Goal: Communication & Community: Participate in discussion

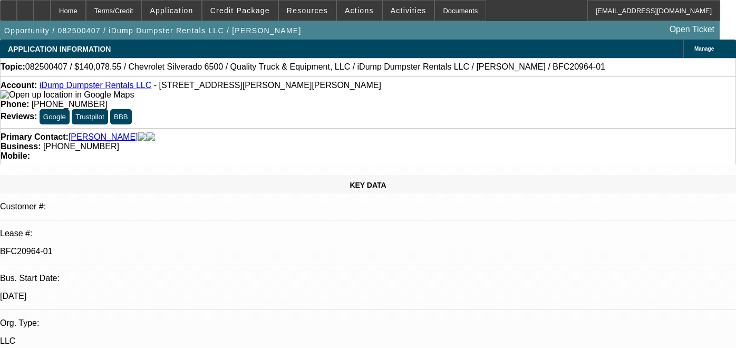
select select "0"
select select "6"
select select "0"
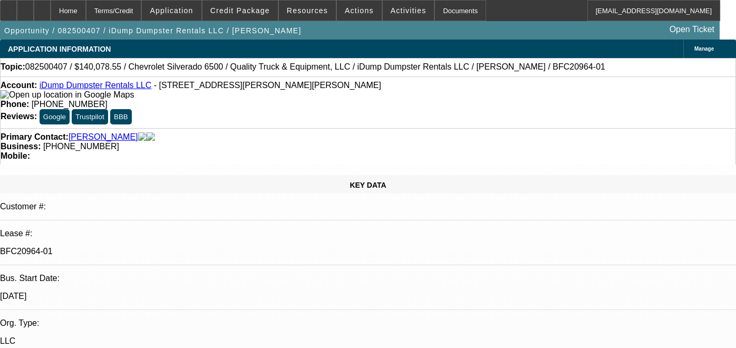
select select "0"
select select "6"
select select "0"
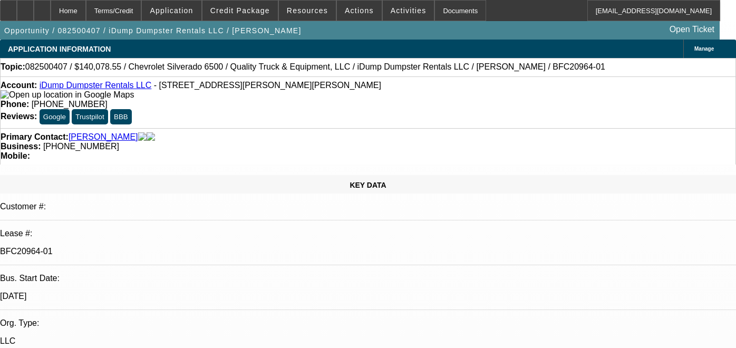
select select "0"
select select "6"
select select "0"
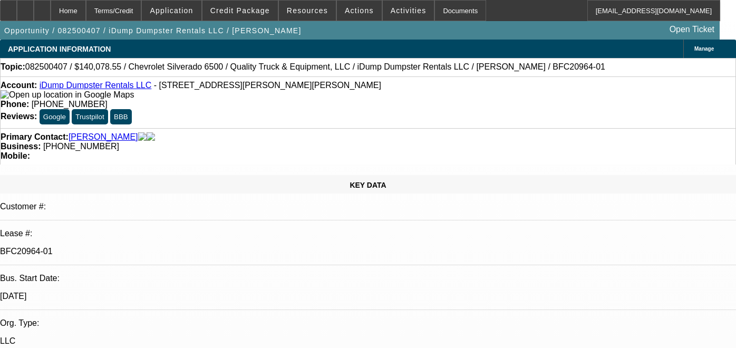
select select "6"
click at [458, 115] on div "Reviews: Google Trustpilot BBB" at bounding box center [368, 116] width 735 height 15
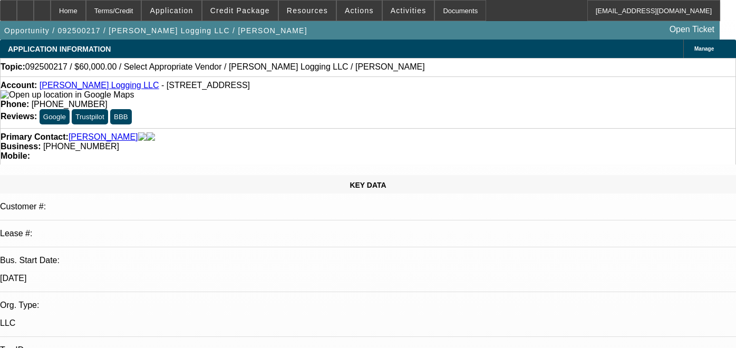
select select "0"
select select "2"
select select "0.1"
select select "4"
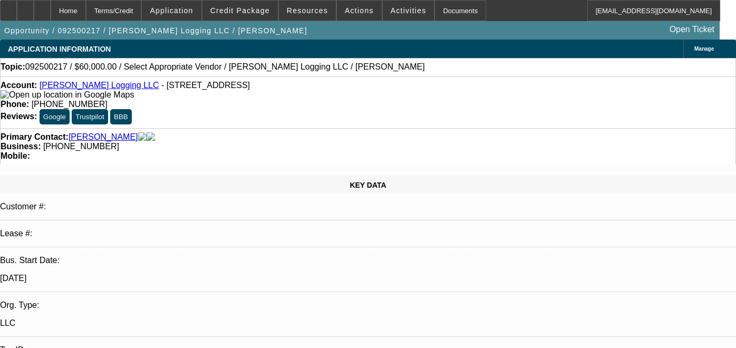
scroll to position [761, 0]
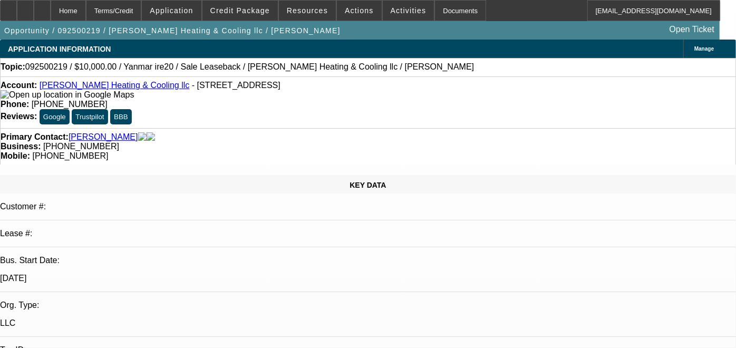
select select "0"
select select "2"
select select "0"
select select "1"
select select "2"
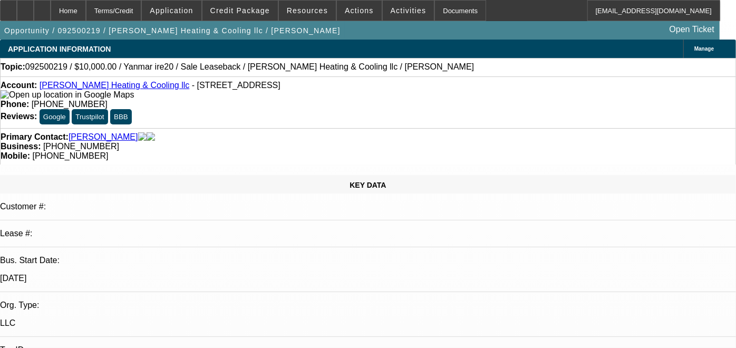
select select "6"
click at [198, 5] on span at bounding box center [171, 10] width 59 height 25
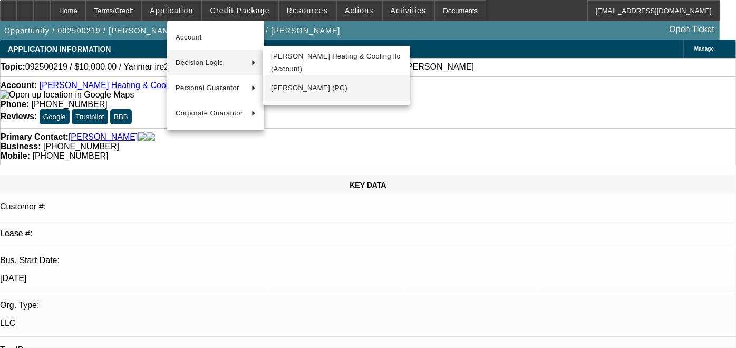
click at [291, 83] on span "David Miller (PG)" at bounding box center [336, 88] width 131 height 13
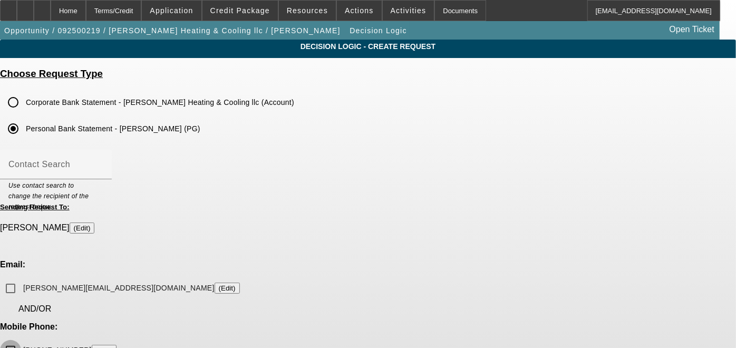
click at [21, 340] on input "(765) 561-1476 (Edit)" at bounding box center [10, 350] width 21 height 21
checkbox input "true"
click at [266, 16] on span at bounding box center [239, 10] width 75 height 25
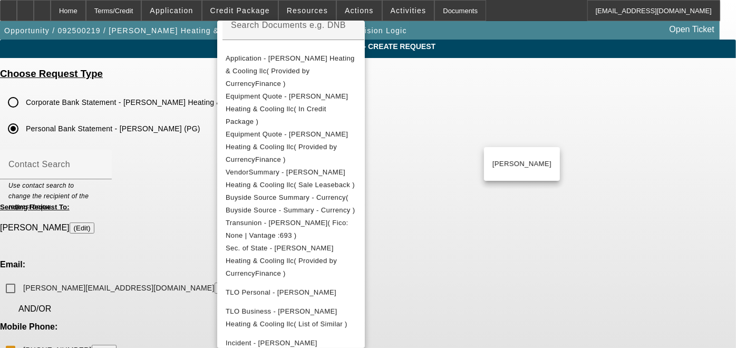
scroll to position [218, 0]
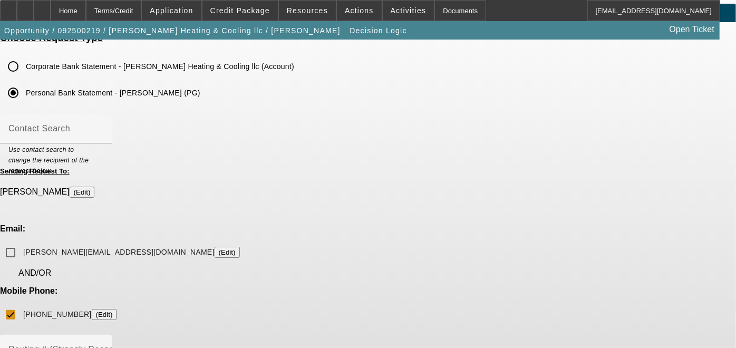
scroll to position [46, 0]
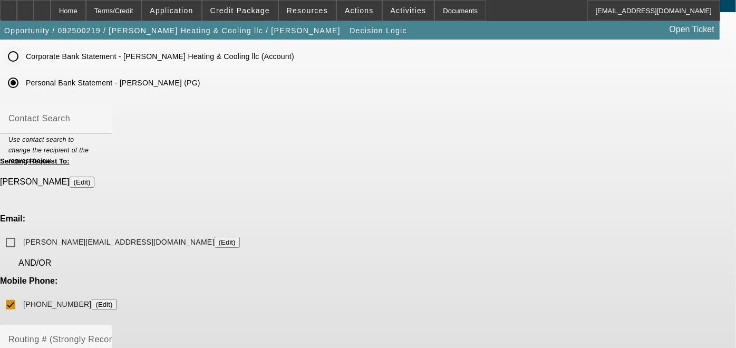
click at [24, 57] on input "Corporate Bank Statement - Miller Heating & Cooling llc (Account)" at bounding box center [13, 56] width 21 height 21
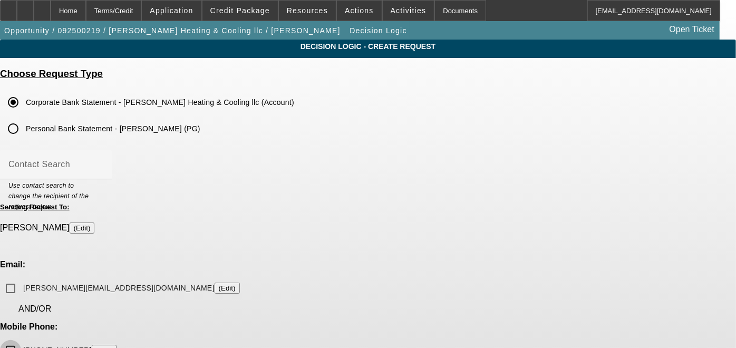
click at [21, 340] on input "(765) 561-1476 (Edit)" at bounding box center [10, 350] width 21 height 21
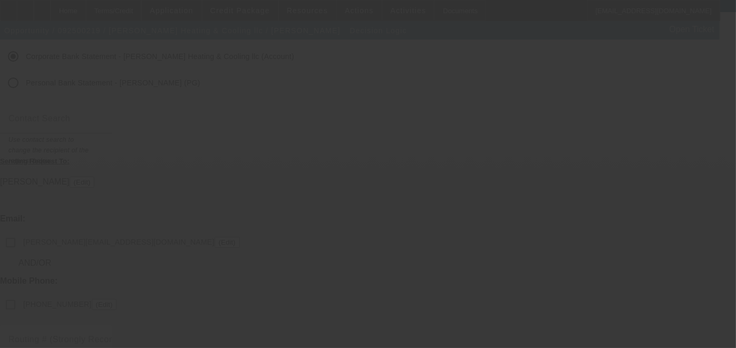
checkbox input "false"
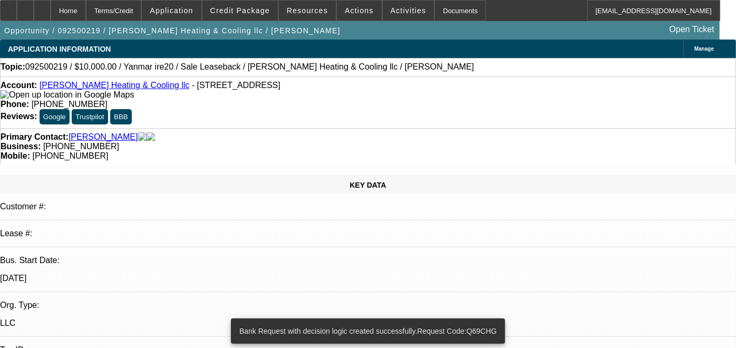
select select "0"
select select "2"
select select "0"
select select "6"
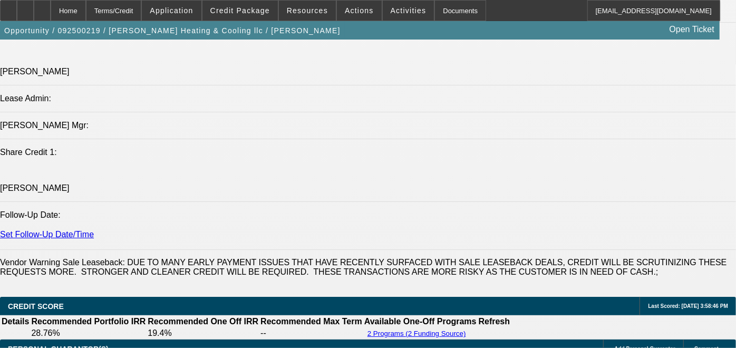
scroll to position [1318, 0]
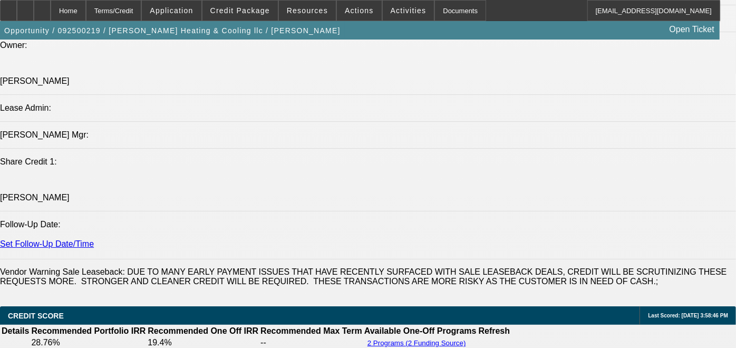
radio input "true"
type textarea "c"
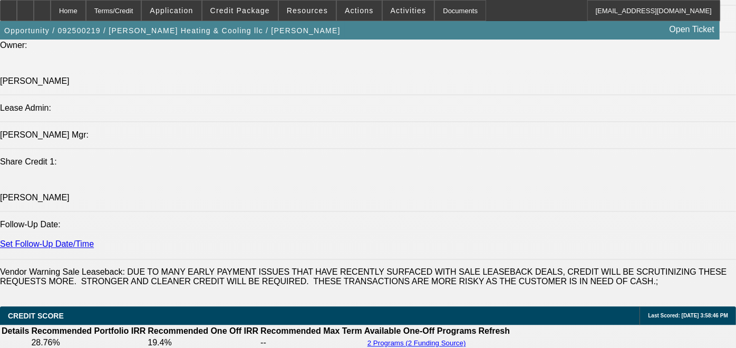
type textarea "Per Currency customer owns two properties next to each other"
radio input "true"
